Goal: Check status: Check status

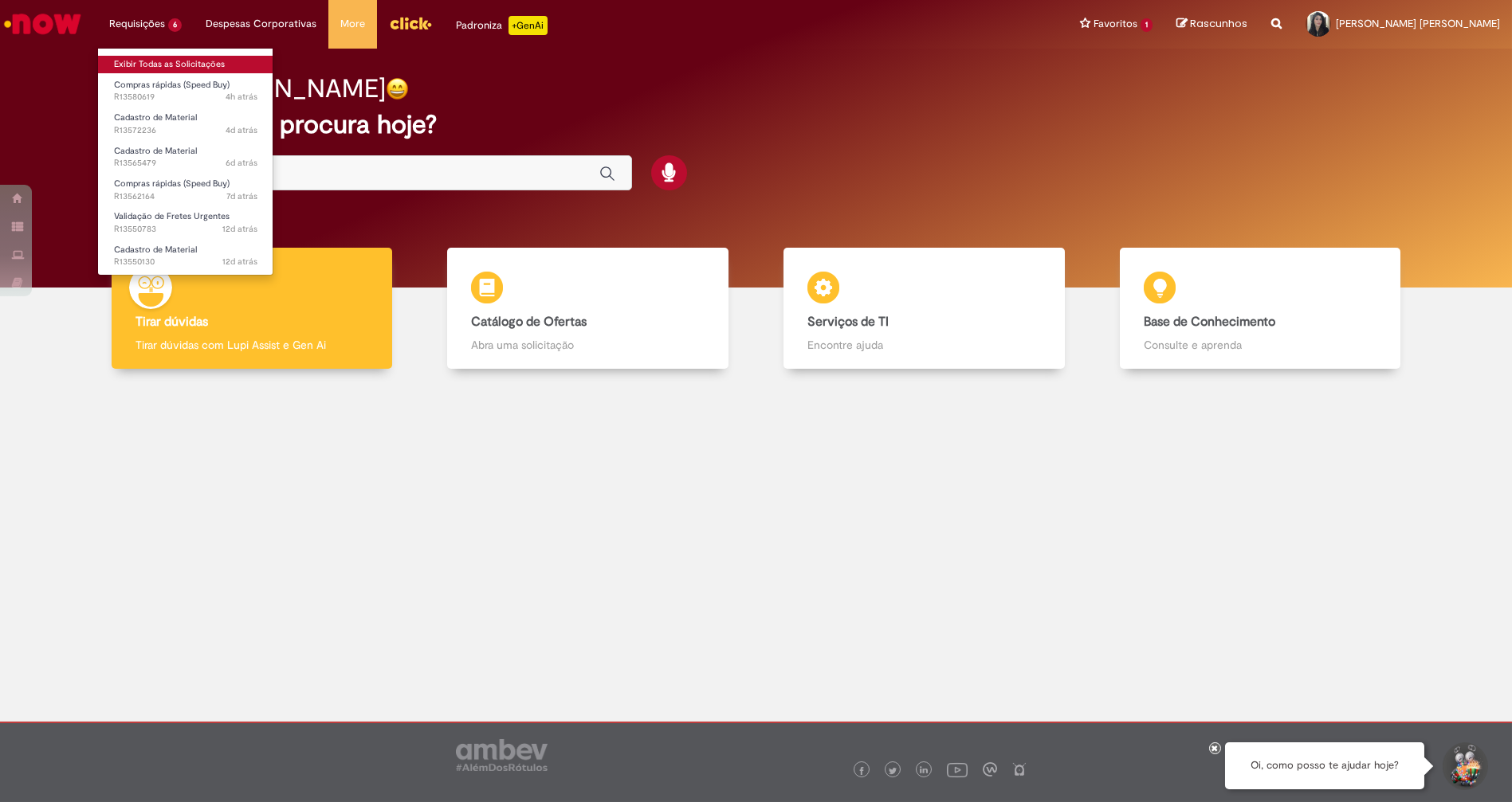
click at [147, 57] on link "Exibir Todas as Solicitações" at bounding box center [186, 64] width 175 height 18
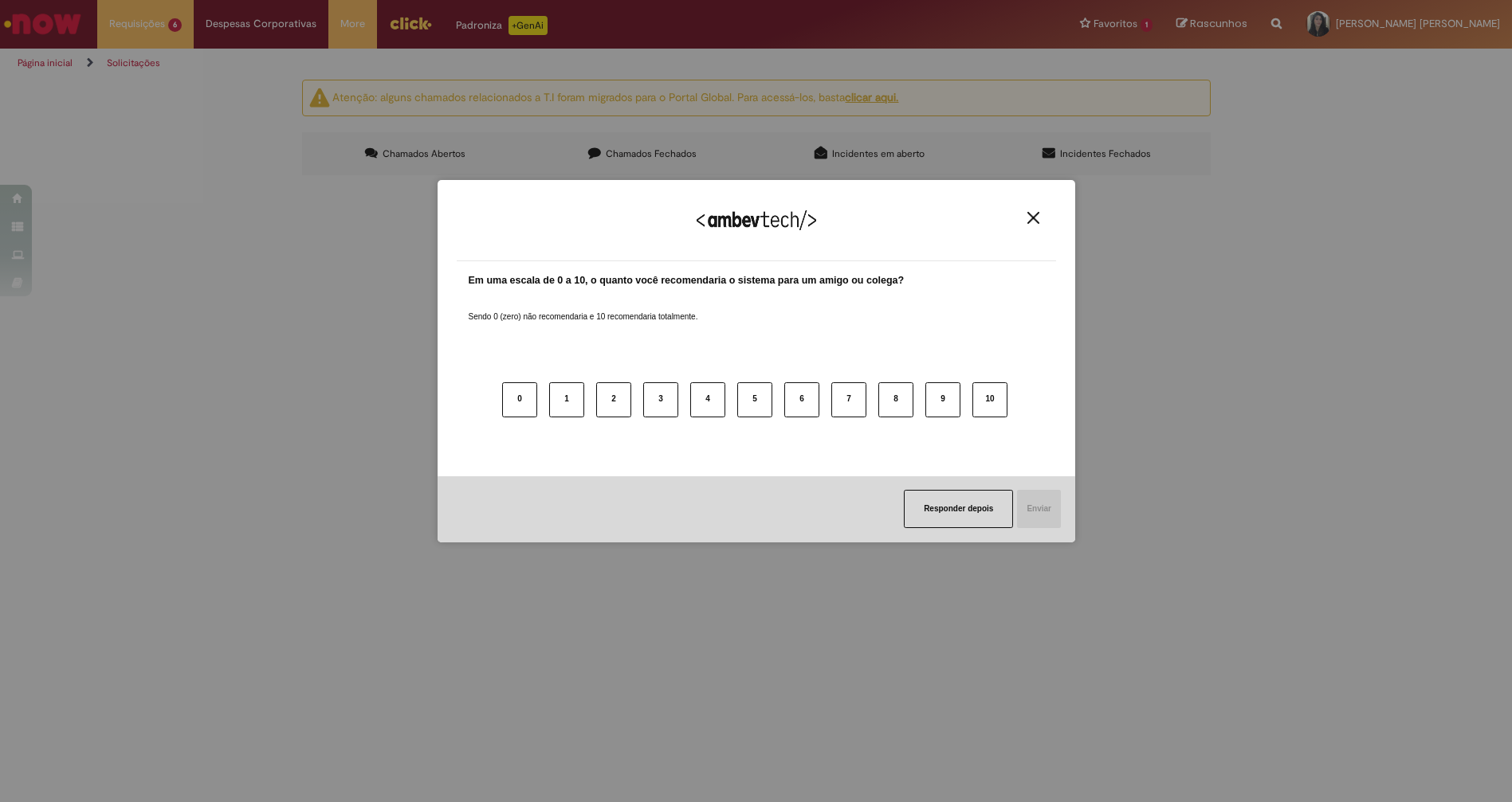
click at [1030, 216] on img "Close" at bounding box center [1033, 218] width 12 height 12
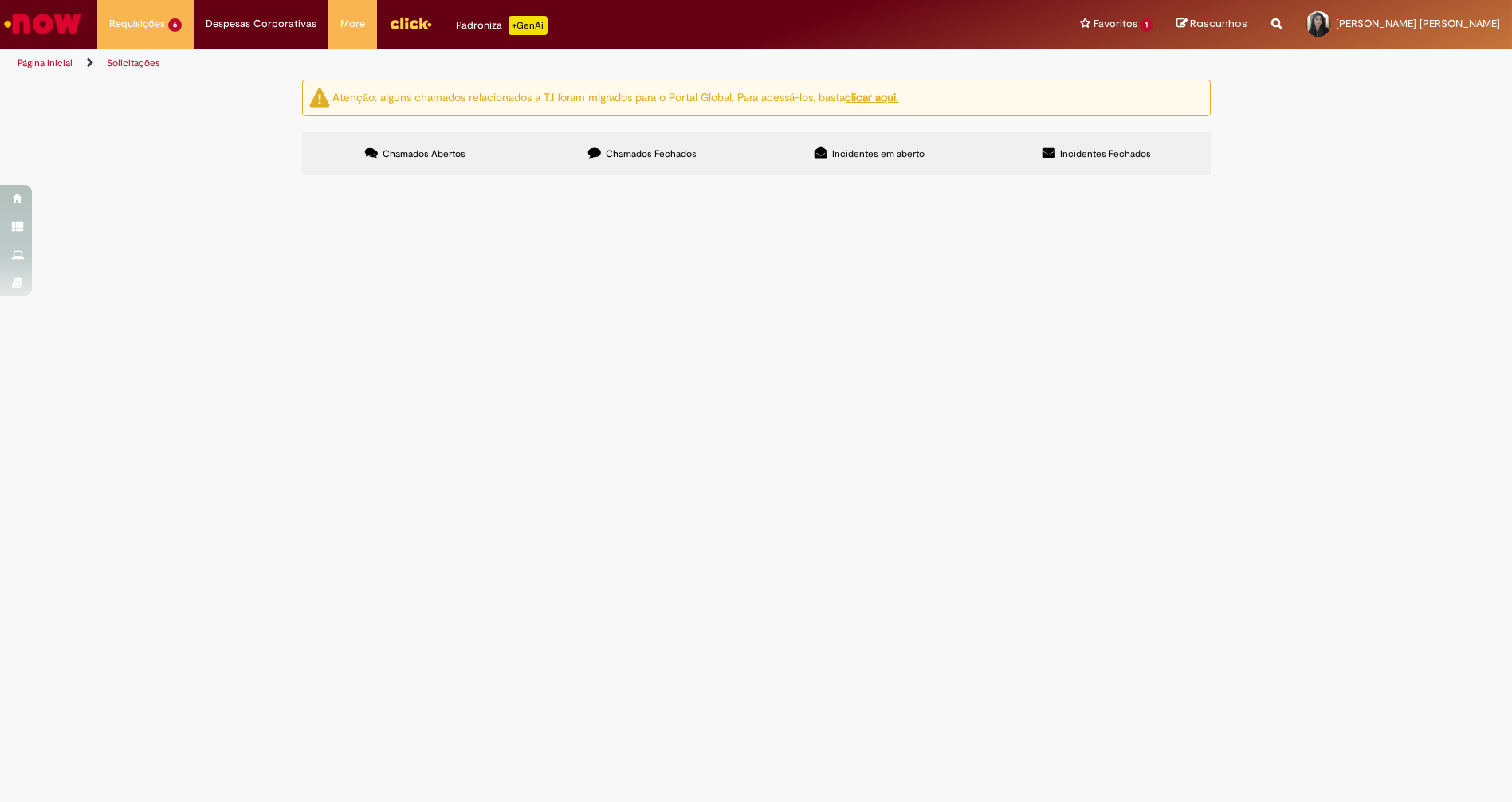
click at [585, 155] on label "Chamados Fechados" at bounding box center [643, 153] width 227 height 43
click at [432, 153] on span "Chamados Abertos" at bounding box center [424, 153] width 83 height 13
click at [0, 0] on span "Compras rápidas (Speed Buy)" at bounding box center [0, 0] width 0 height 0
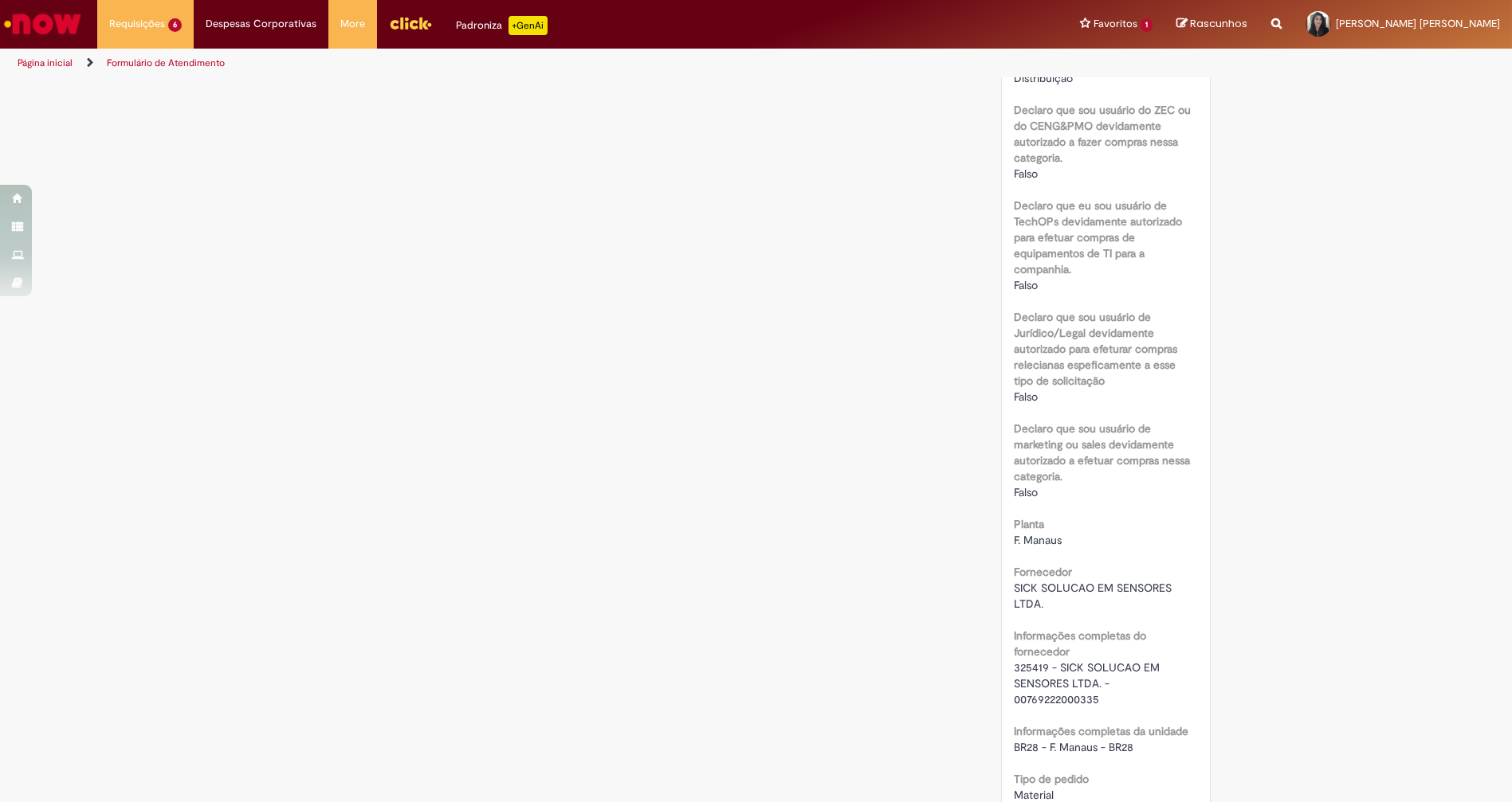
scroll to position [1153, 0]
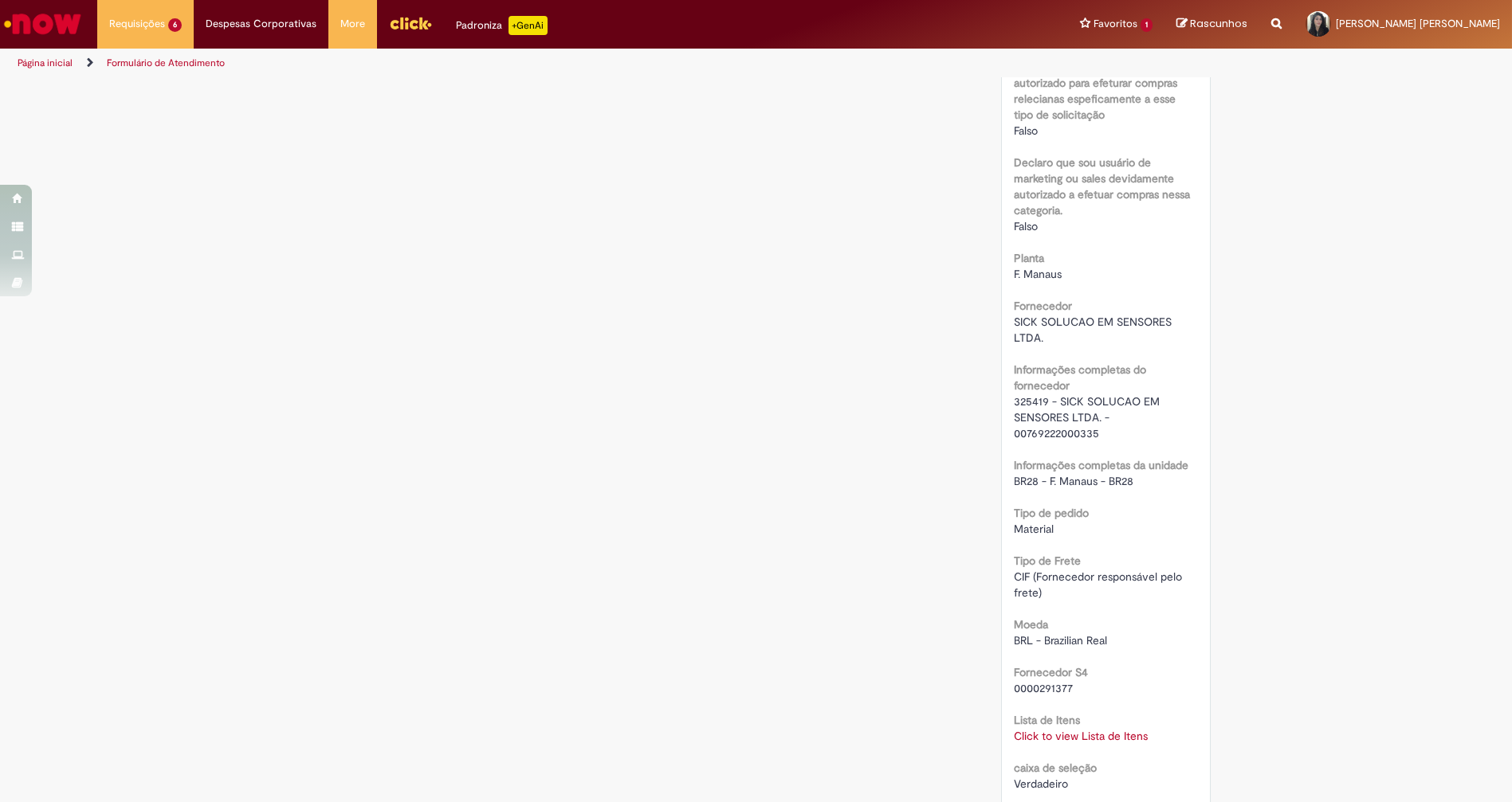
click at [1098, 729] on link "Click to view Lista de Itens" at bounding box center [1081, 736] width 134 height 14
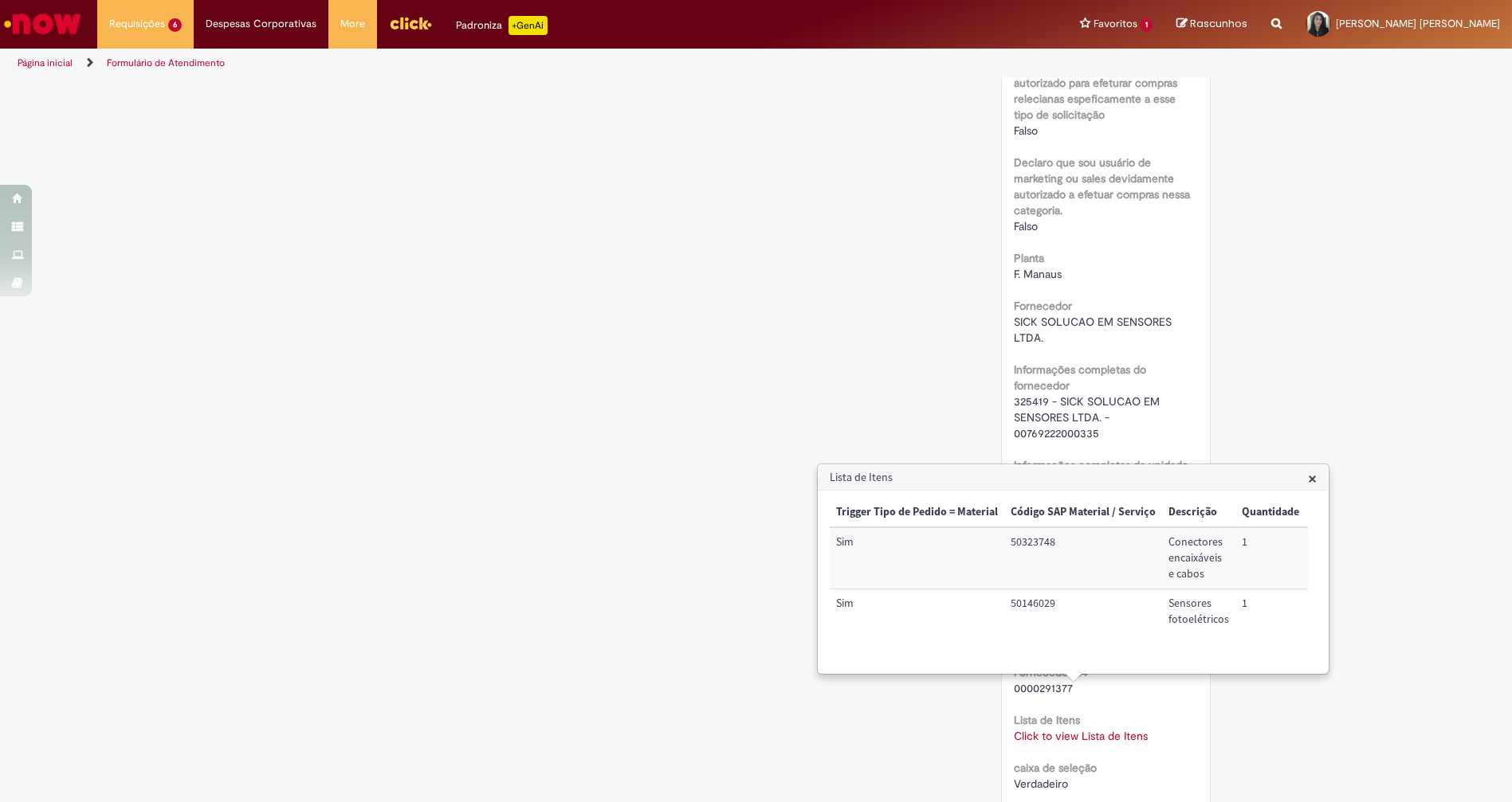
click at [1024, 545] on td "50323748" at bounding box center [1083, 558] width 158 height 61
copy td "50323748"
click at [1040, 601] on td "50146029" at bounding box center [1083, 620] width 158 height 61
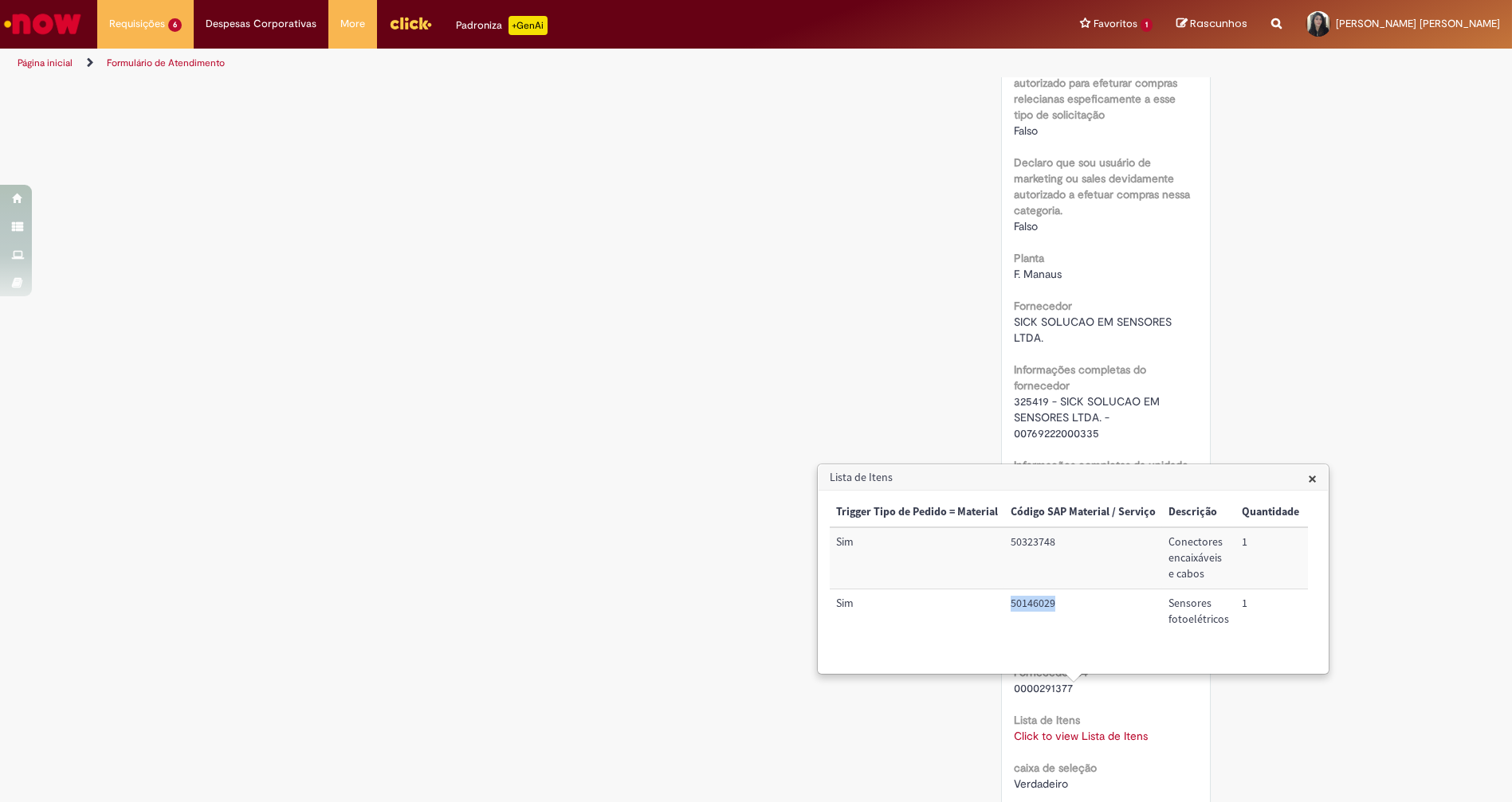
copy td "50146029"
drag, startPoint x: 697, startPoint y: 346, endPoint x: 1146, endPoint y: 53, distance: 536.1
click at [761, 295] on div "Verificar Código [PERSON_NAME] Aguardando Aprovação Aguardando atendimento Em a…" at bounding box center [756, 264] width 933 height 2677
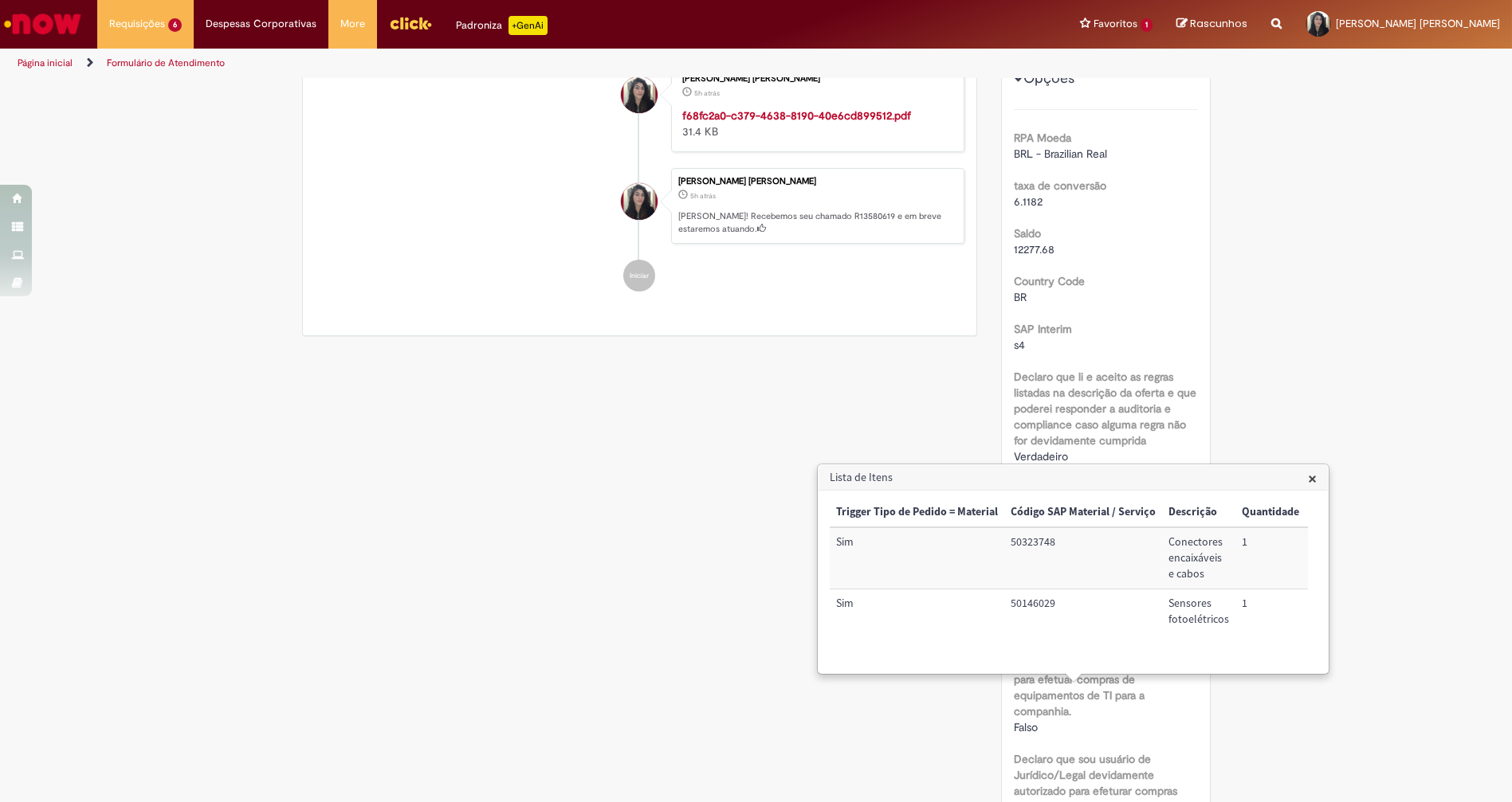
scroll to position [0, 0]
